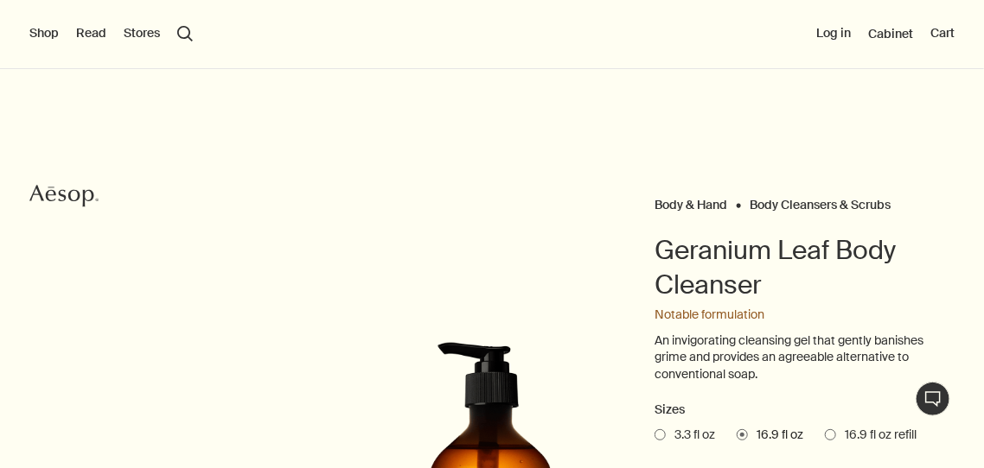
scroll to position [82, 0]
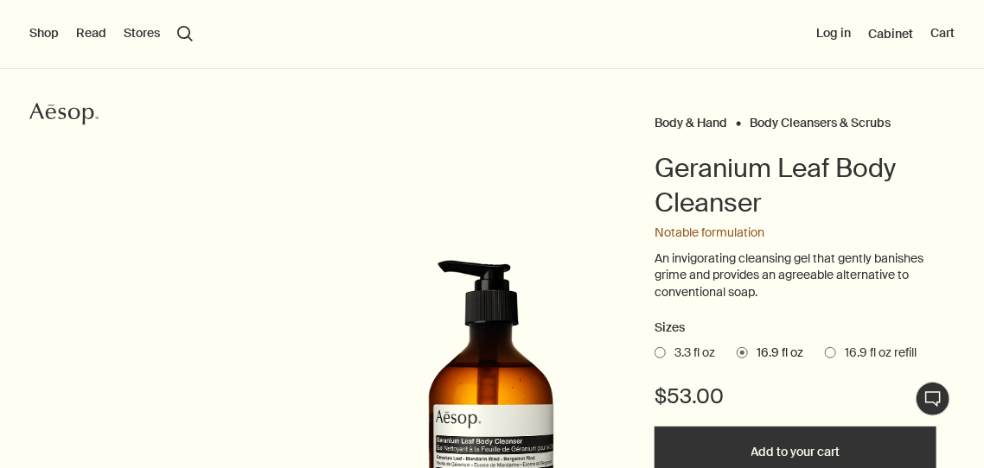
click at [909, 217] on h1 "Geranium Leaf Body Cleanser" at bounding box center [795, 185] width 282 height 69
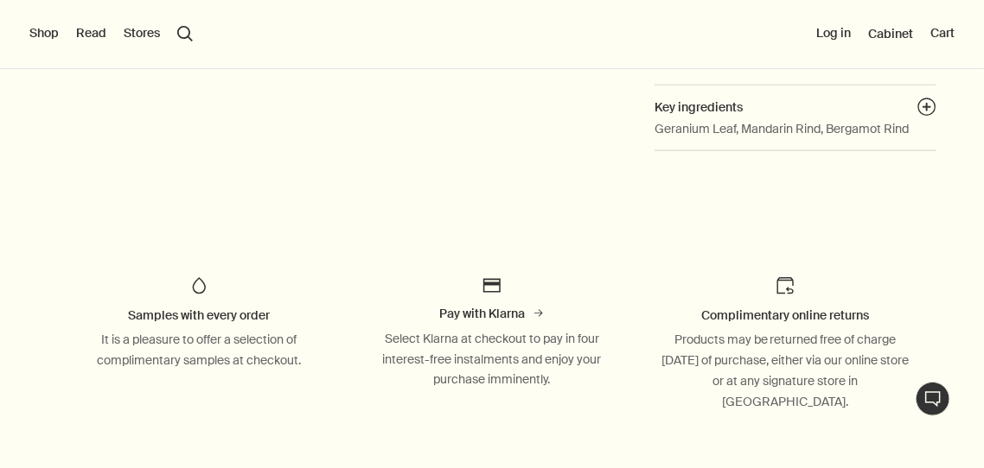
scroll to position [746, 0]
click at [917, 120] on button "plusAndCloseWithCircle" at bounding box center [926, 108] width 19 height 24
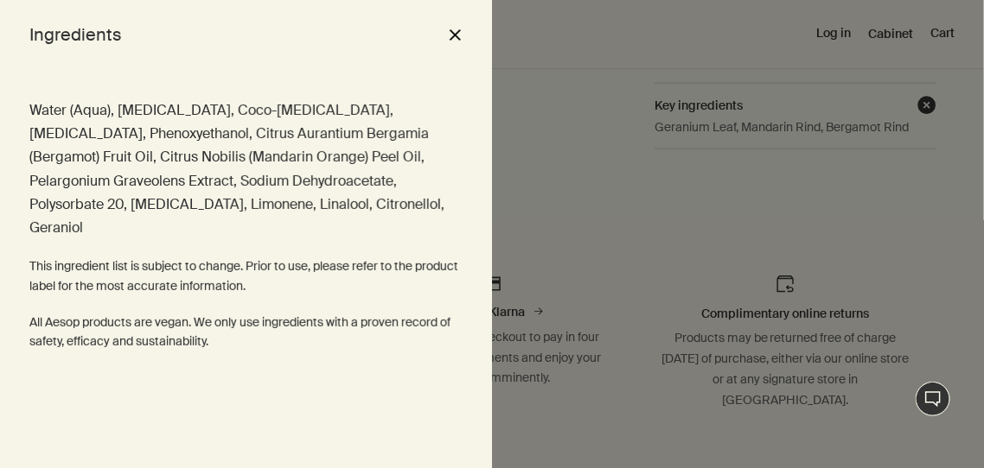
click at [914, 241] on div at bounding box center [492, 234] width 984 height 468
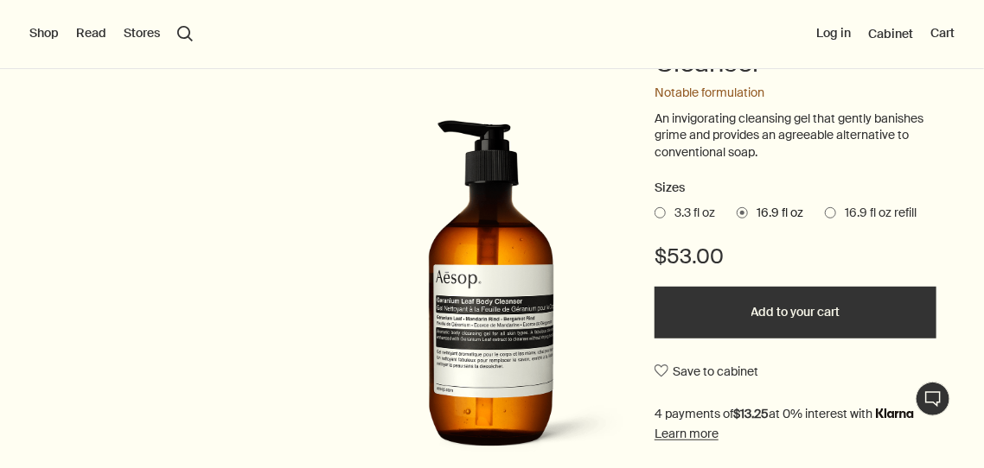
scroll to position [0, 0]
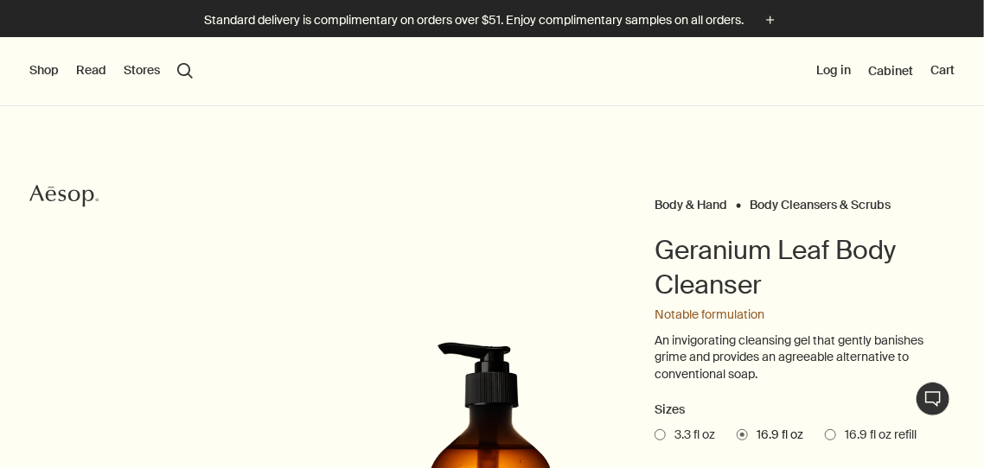
click at [749, 213] on Scrubs "Body Cleansers & Scrubs" at bounding box center [819, 205] width 141 height 16
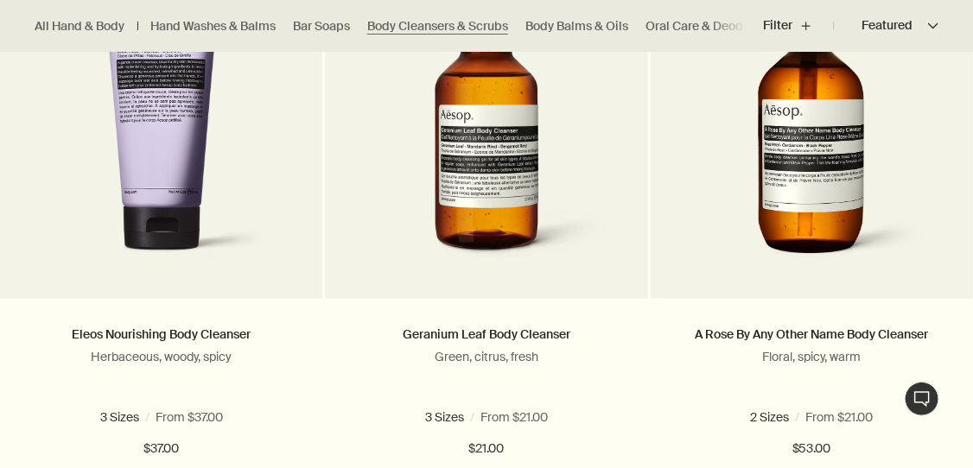
scroll to position [628, 0]
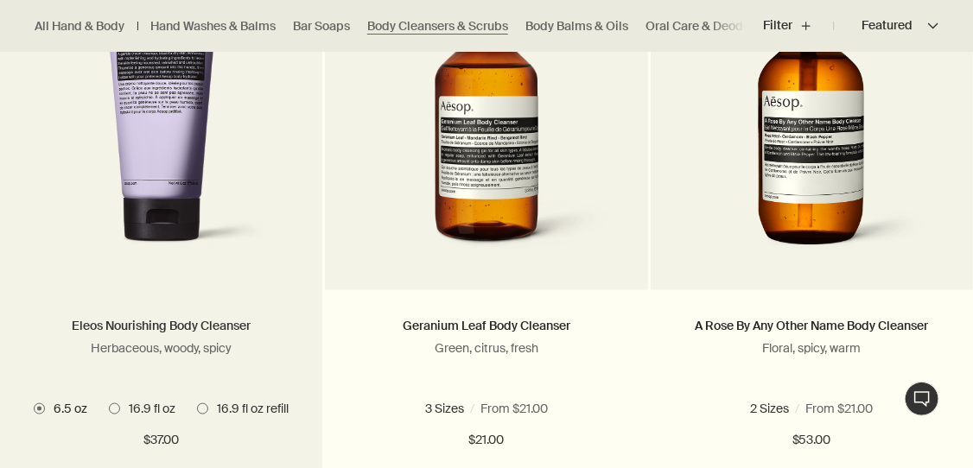
click at [220, 328] on link "Eleos Nourishing Body Cleanser" at bounding box center [161, 326] width 179 height 16
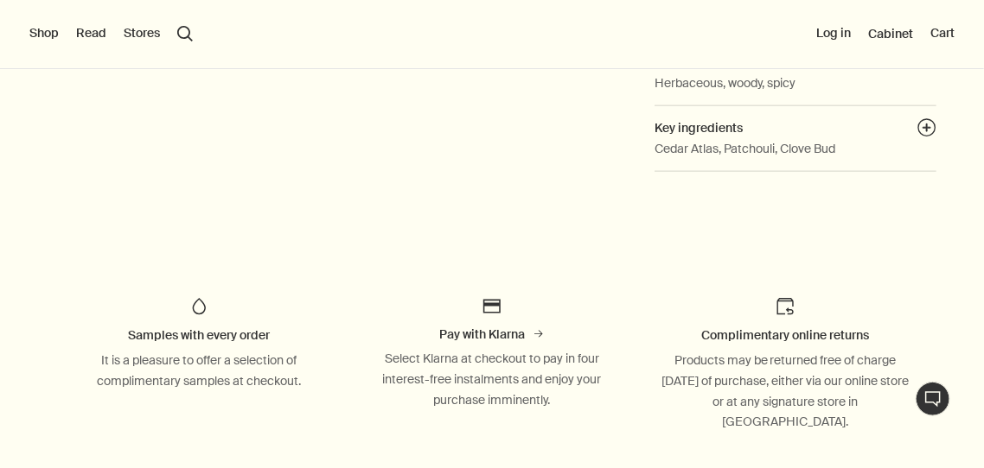
scroll to position [568, 0]
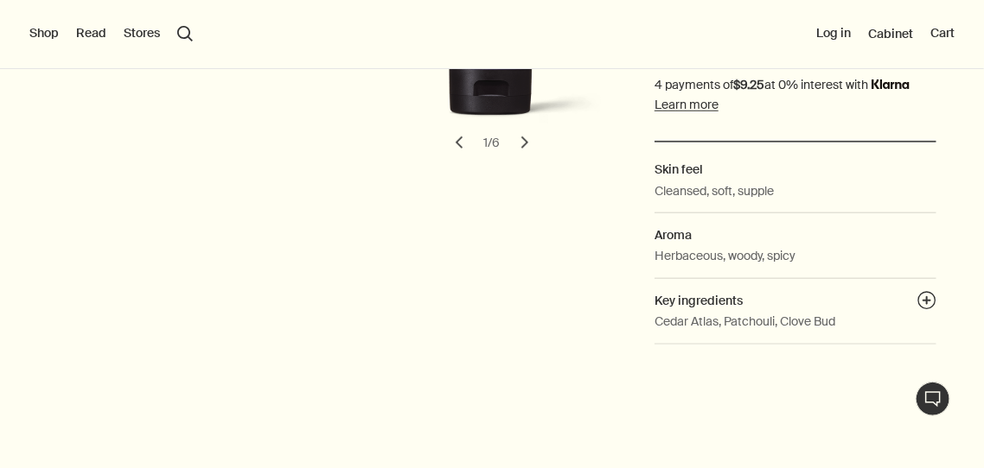
click at [525, 162] on button "chevron" at bounding box center [525, 143] width 38 height 38
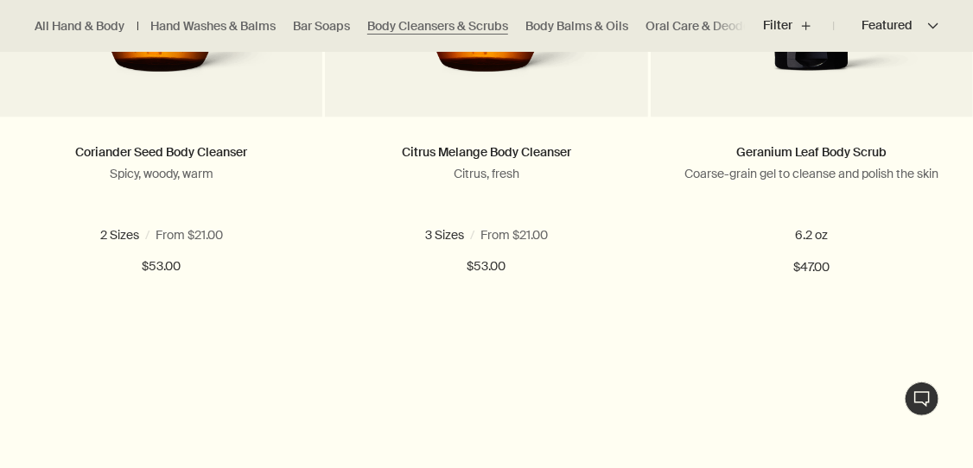
scroll to position [1456, 0]
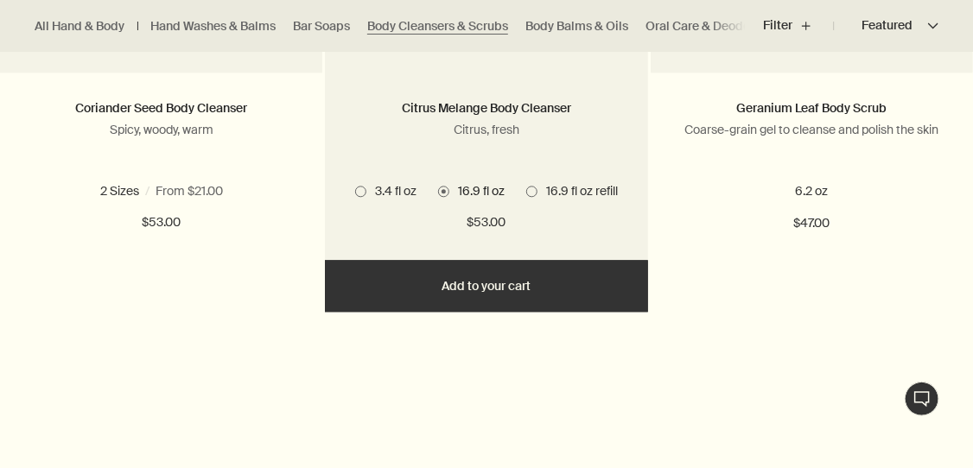
click at [533, 119] on h2 "Citrus Melange Body Cleanser" at bounding box center [486, 109] width 271 height 21
click at [529, 116] on link "Citrus Melange Body Cleanser" at bounding box center [486, 108] width 169 height 16
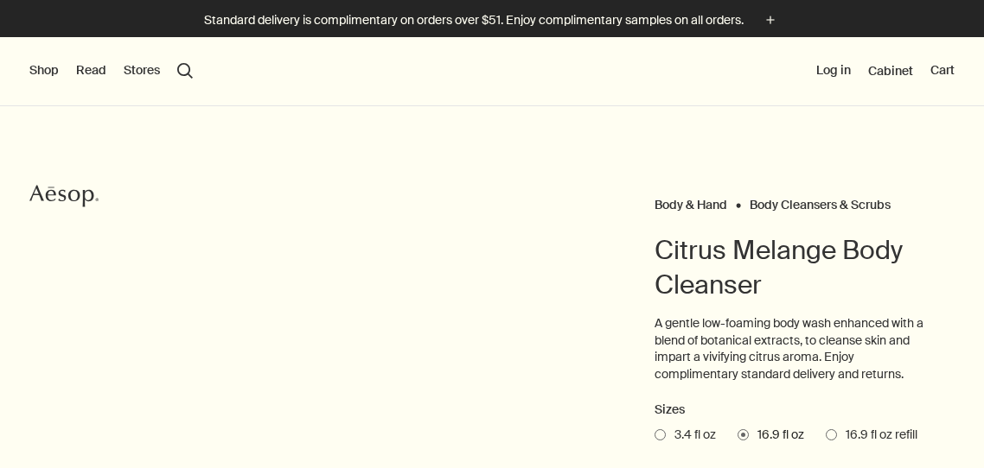
select select "B500BT21"
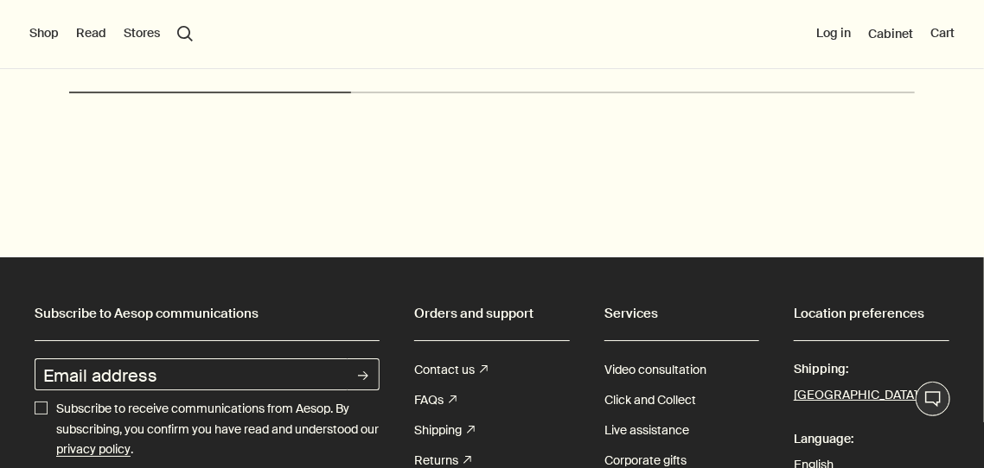
scroll to position [2223, 0]
